Goal: Manage account settings

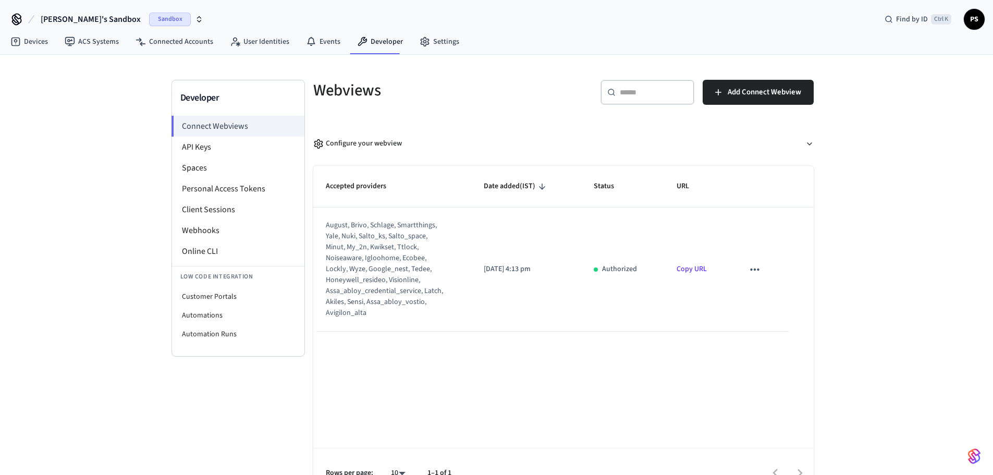
click at [477, 80] on h5 "Webviews" at bounding box center [435, 90] width 244 height 21
click at [178, 153] on li "API Keys" at bounding box center [238, 147] width 132 height 21
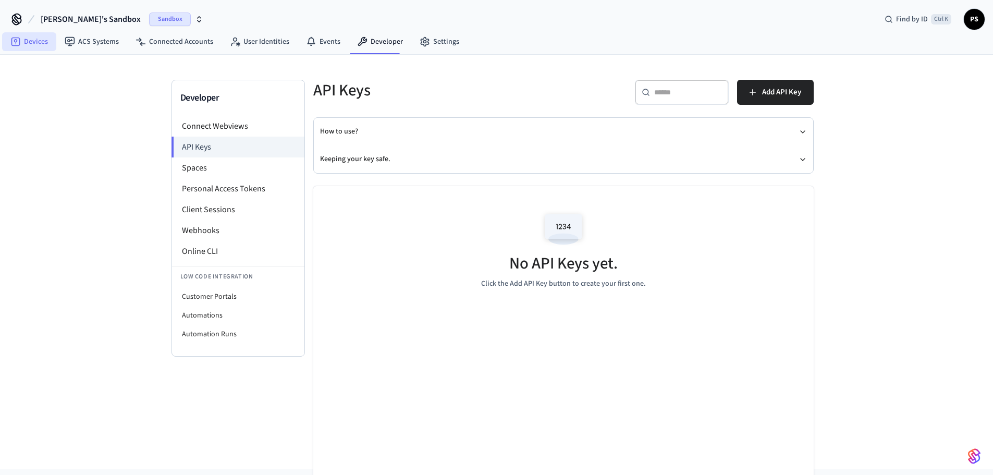
click at [37, 39] on link "Devices" at bounding box center [29, 41] width 54 height 19
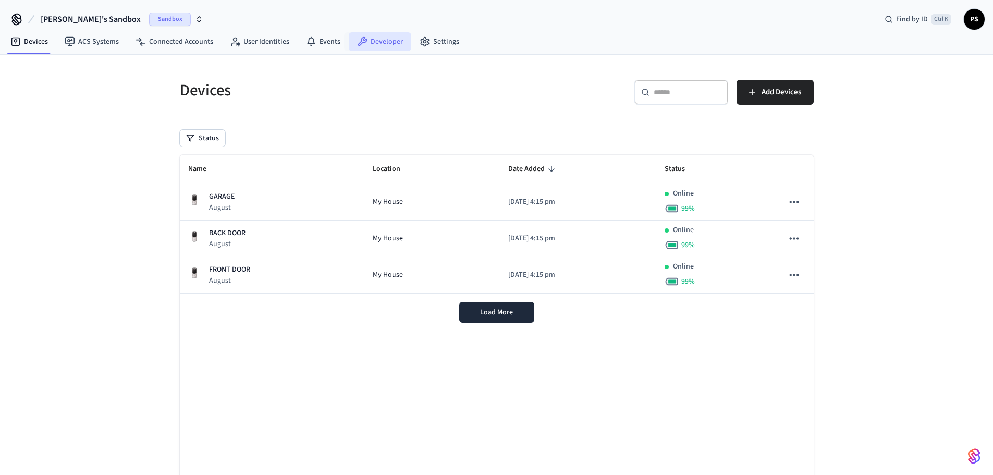
click at [372, 39] on link "Developer" at bounding box center [380, 41] width 63 height 19
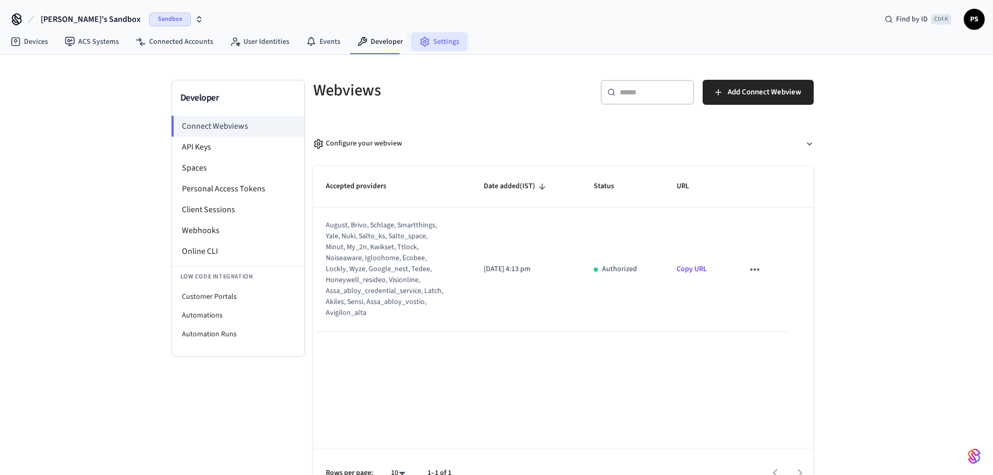
click at [435, 41] on link "Settings" at bounding box center [439, 41] width 56 height 19
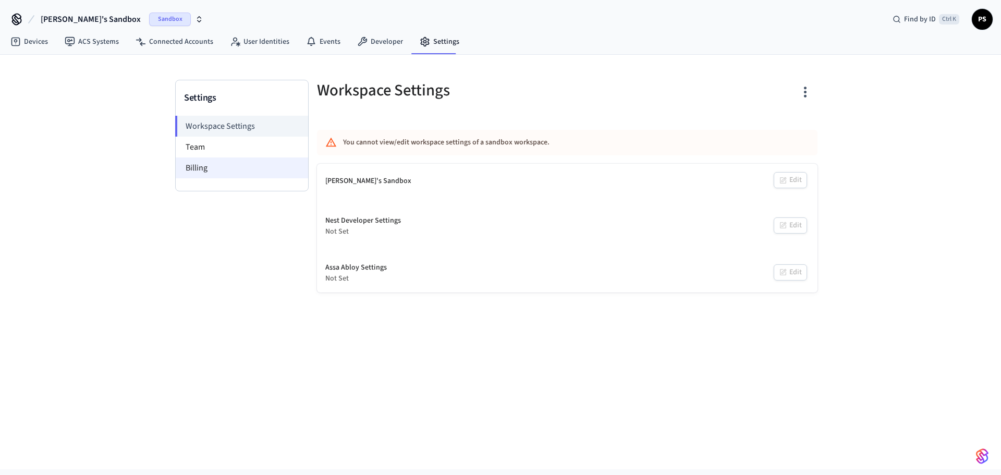
click at [217, 173] on li "Billing" at bounding box center [242, 167] width 132 height 21
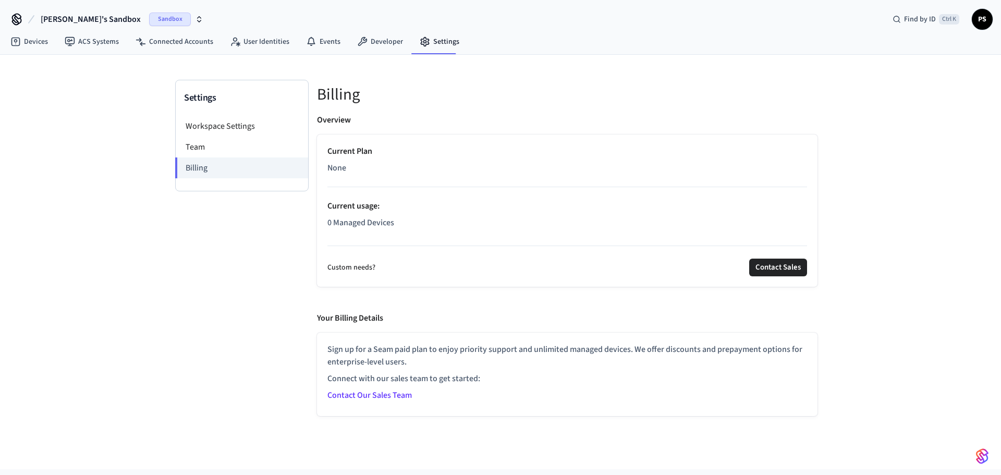
click at [980, 25] on span "PS" at bounding box center [982, 19] width 19 height 19
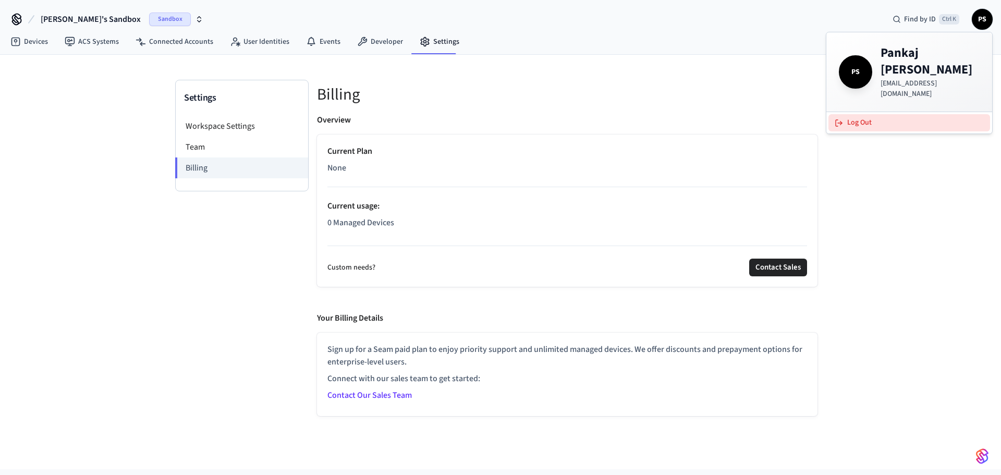
click at [853, 114] on button "Log Out" at bounding box center [910, 122] width 162 height 17
